Goal: Information Seeking & Learning: Find specific fact

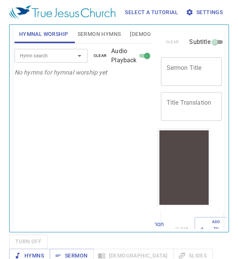
click at [63, 58] on div "Hymn search" at bounding box center [51, 55] width 73 height 13
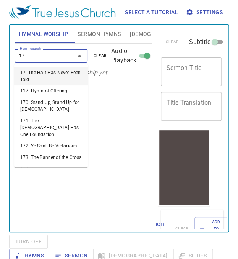
type input "173"
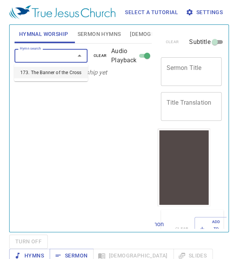
select select "1"
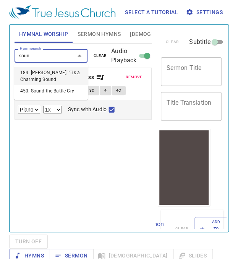
type input "sound"
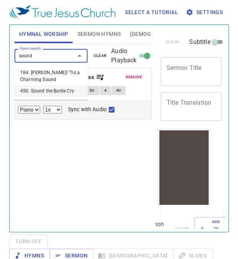
click at [50, 93] on li "450. Sound the Battle Cry" at bounding box center [51, 90] width 74 height 11
select select "1"
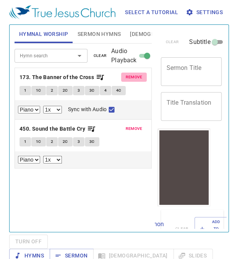
click at [136, 78] on span "remove" at bounding box center [134, 77] width 17 height 7
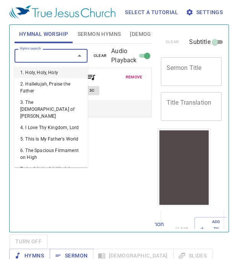
click at [56, 58] on input "Hymn search" at bounding box center [40, 55] width 46 height 9
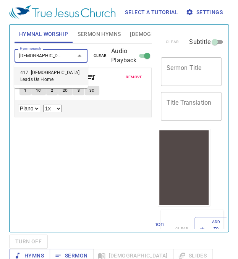
type input "[DEMOGRAPHIC_DATA] lead"
click at [58, 71] on li "417. [DEMOGRAPHIC_DATA] Leads Us Home" at bounding box center [51, 76] width 74 height 18
select select "1"
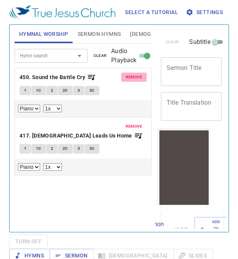
click at [141, 75] on span "remove" at bounding box center [134, 77] width 17 height 7
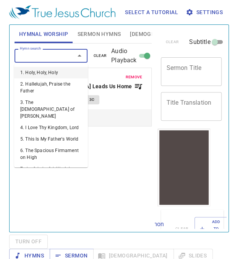
click at [54, 56] on input "Hymn search" at bounding box center [40, 55] width 46 height 9
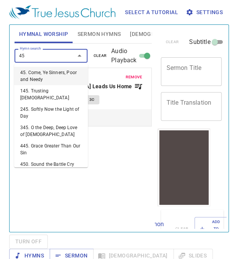
type input "450"
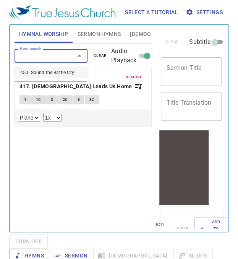
select select "1"
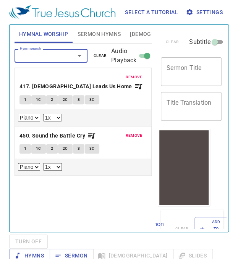
click at [136, 77] on span "remove" at bounding box center [134, 77] width 17 height 7
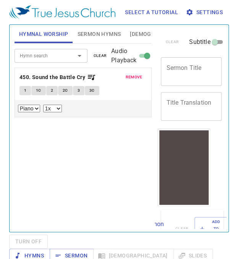
click at [136, 77] on span "remove" at bounding box center [134, 77] width 17 height 7
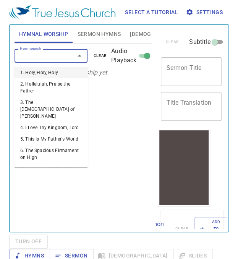
click at [52, 54] on input "Hymn search" at bounding box center [40, 55] width 46 height 9
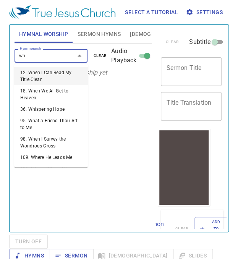
type input "w"
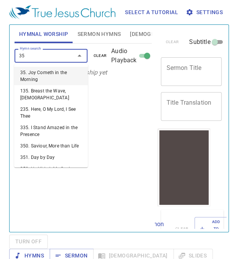
type input "3"
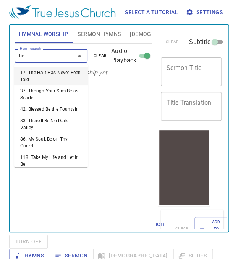
type input "b"
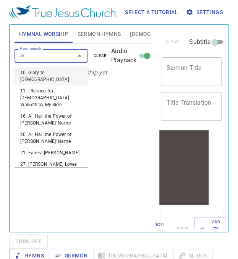
type input "J"
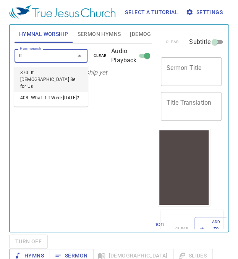
type input "If g"
click at [57, 77] on li "370. If [DEMOGRAPHIC_DATA] Be for Us" at bounding box center [51, 79] width 74 height 25
select select "1"
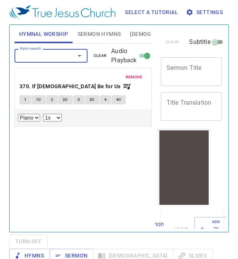
click at [59, 50] on div "Hymn search" at bounding box center [51, 55] width 73 height 13
type input "His way"
click at [62, 73] on li "366. His Way with Thee" at bounding box center [51, 72] width 74 height 11
select select "1"
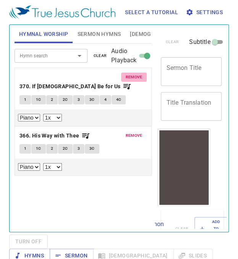
click at [129, 78] on span "remove" at bounding box center [134, 77] width 17 height 7
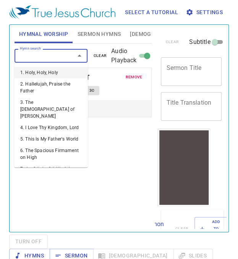
click at [41, 54] on input "Hymn search" at bounding box center [40, 55] width 46 height 9
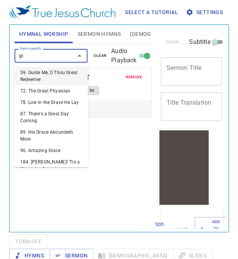
type input "g"
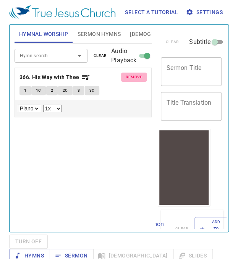
click at [140, 76] on span "remove" at bounding box center [134, 77] width 17 height 7
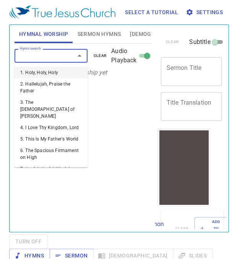
click at [47, 58] on input "Hymn search" at bounding box center [40, 55] width 46 height 9
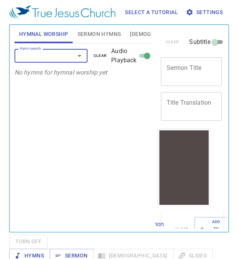
click at [48, 60] on div "Hymn search" at bounding box center [51, 55] width 73 height 13
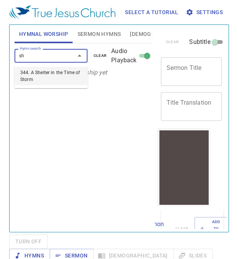
type input "s"
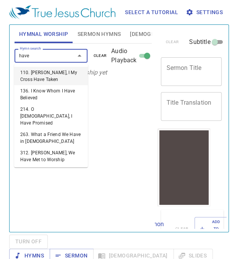
type input "haven"
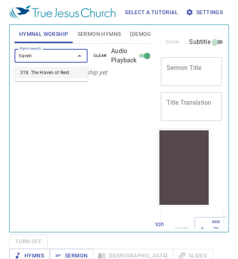
click at [42, 70] on li "318. The Haven of Rest" at bounding box center [51, 72] width 74 height 11
select select "1"
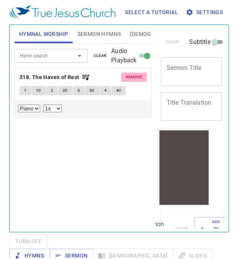
click at [127, 77] on span "remove" at bounding box center [134, 77] width 17 height 7
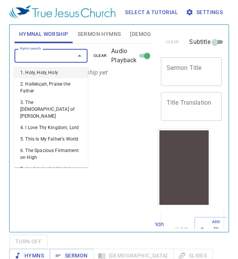
click at [41, 56] on input "Hymn search" at bounding box center [40, 55] width 46 height 9
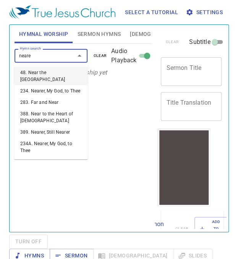
type input "nearer"
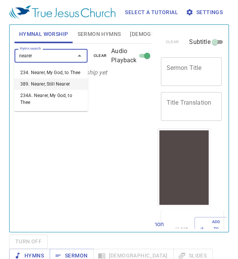
click at [41, 84] on li "389. Nearer, Still Nearer" at bounding box center [51, 83] width 74 height 11
select select "1"
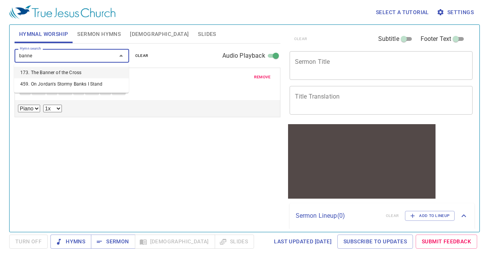
type input "banner"
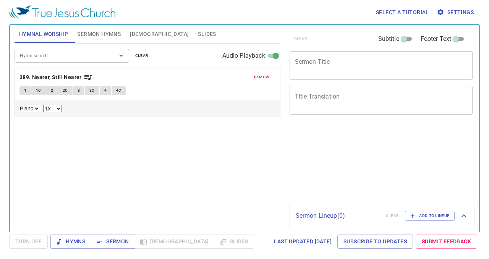
select select "1"
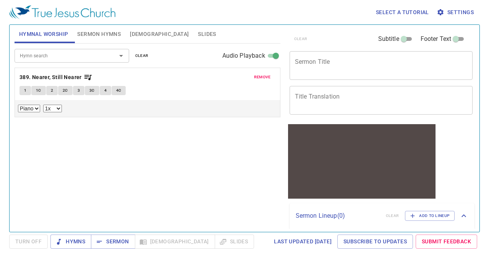
click at [96, 55] on input "Hymn search" at bounding box center [61, 55] width 88 height 9
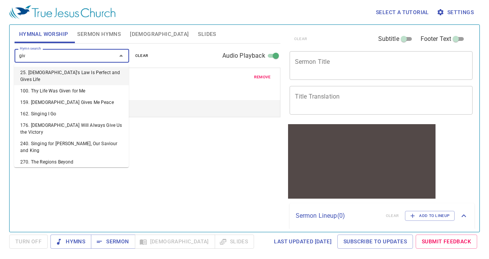
type input "give"
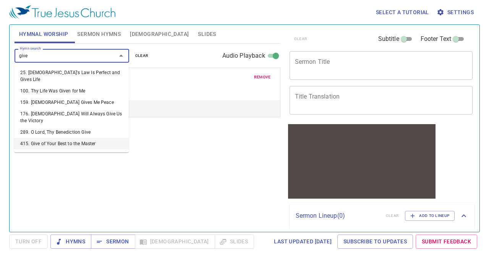
click at [69, 138] on li "415. Give of Your Best to the Master" at bounding box center [71, 143] width 115 height 11
select select "1"
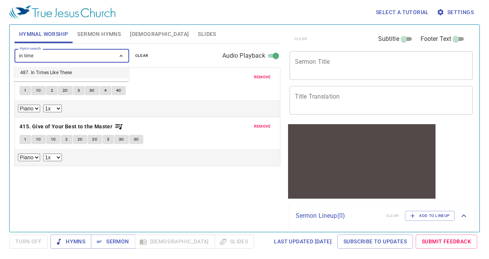
type input "in times"
select select "1"
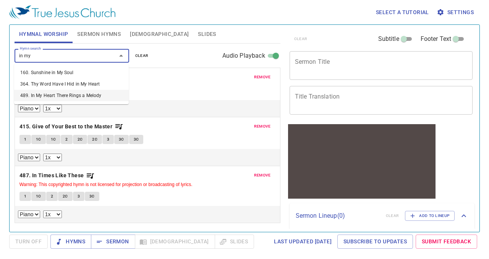
type input "in my"
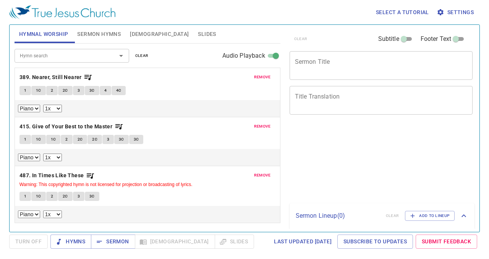
select select "1"
